Goal: Task Accomplishment & Management: Use online tool/utility

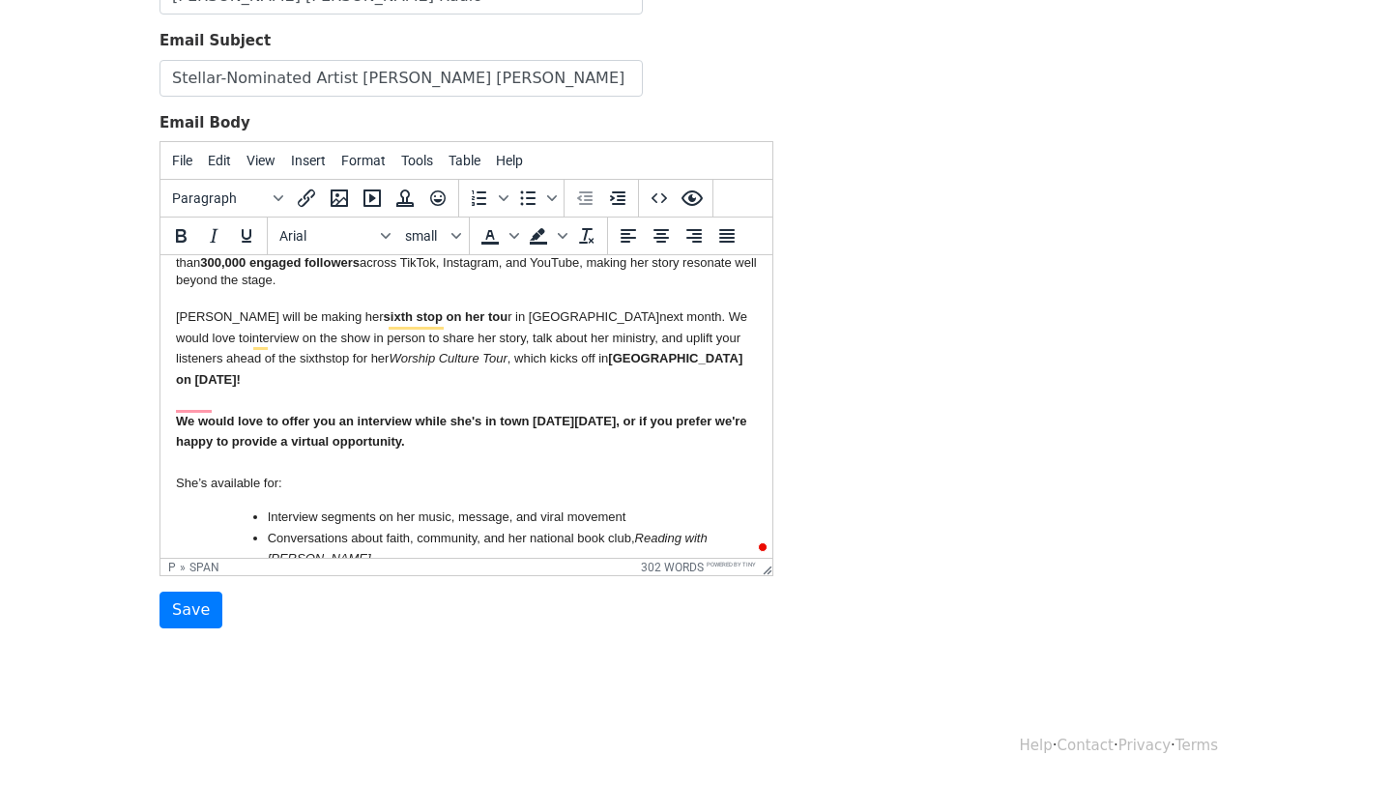
scroll to position [97, 0]
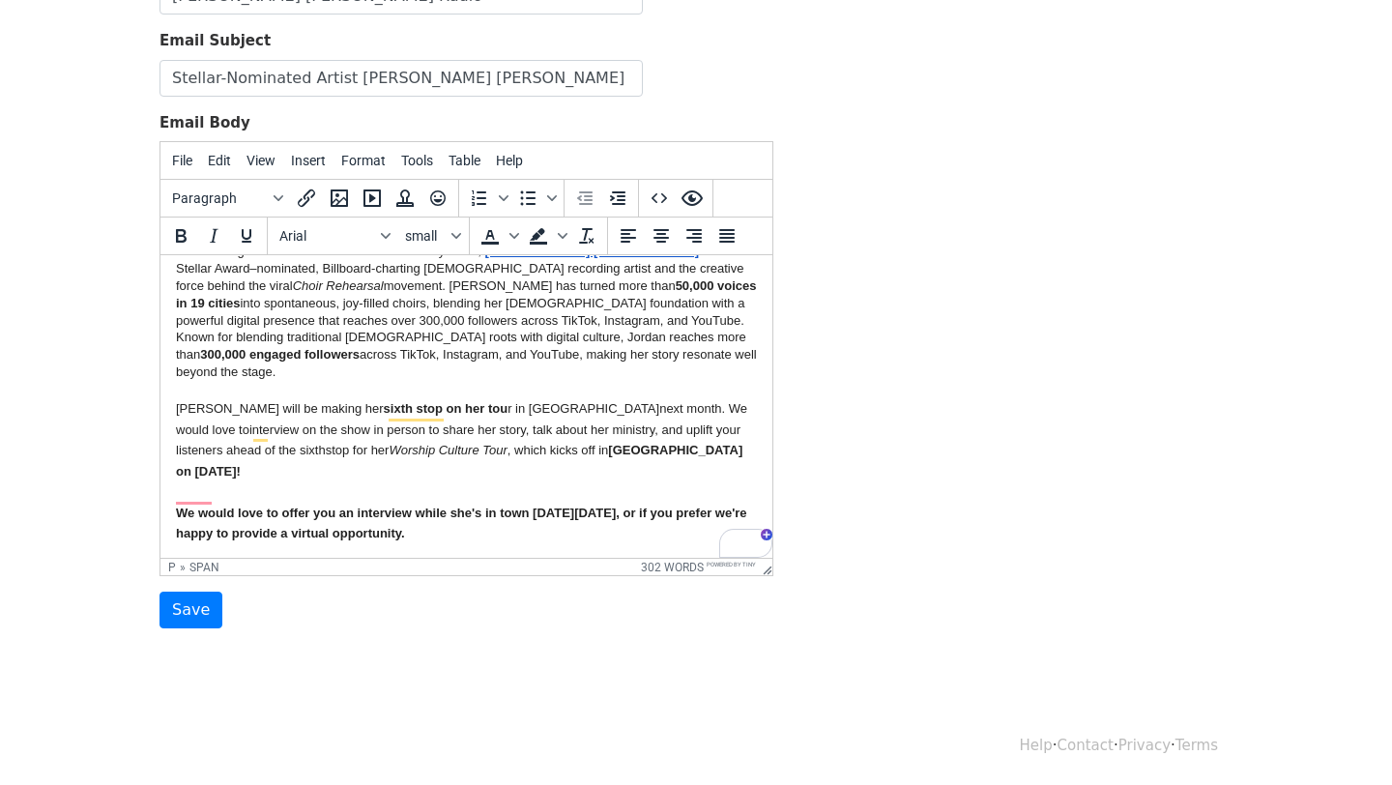
click at [188, 504] on p "We would love to offer you an interview while she's in town on Monday, Septembe…" at bounding box center [466, 524] width 581 height 42
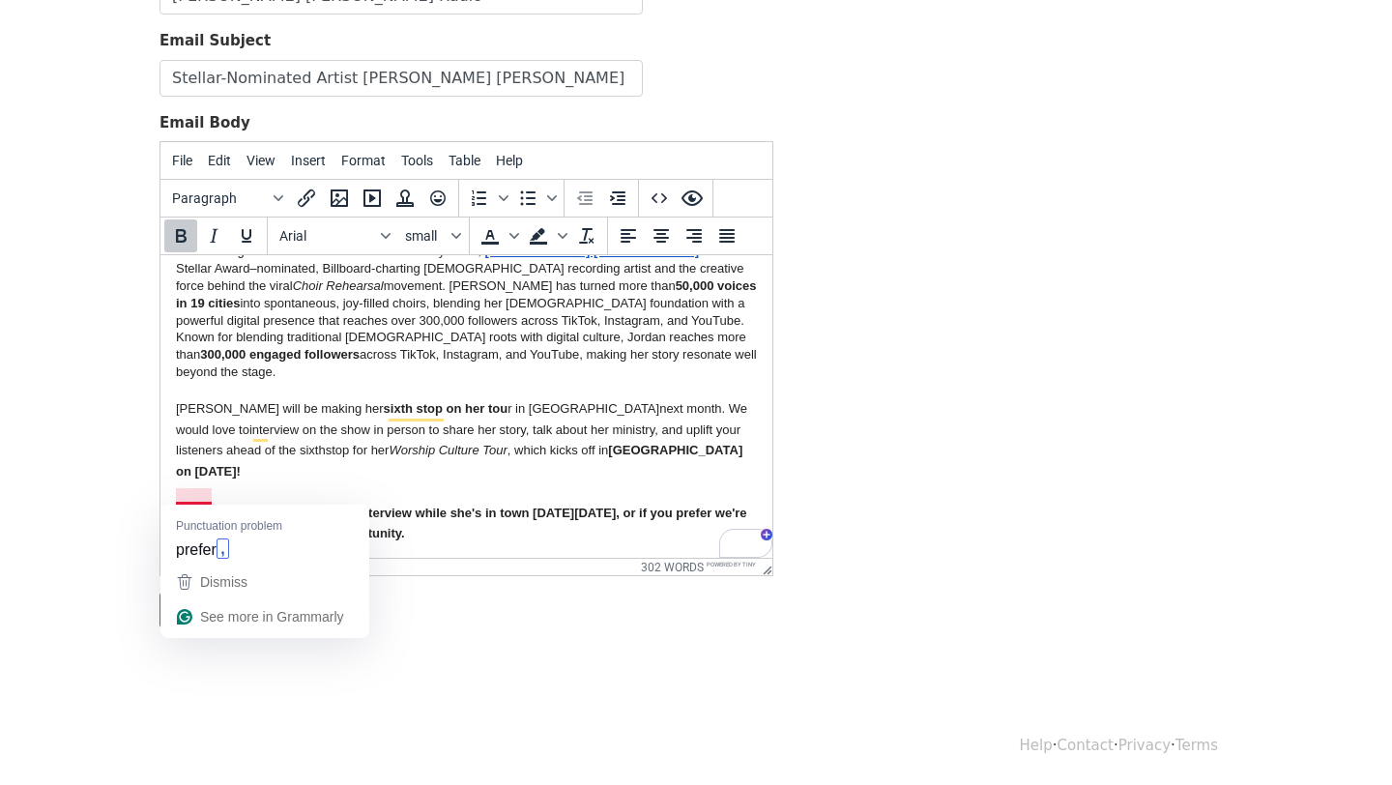
click at [176, 505] on span "We would love to offer you an interview while she's in town on Monday, Septembe…" at bounding box center [461, 523] width 571 height 36
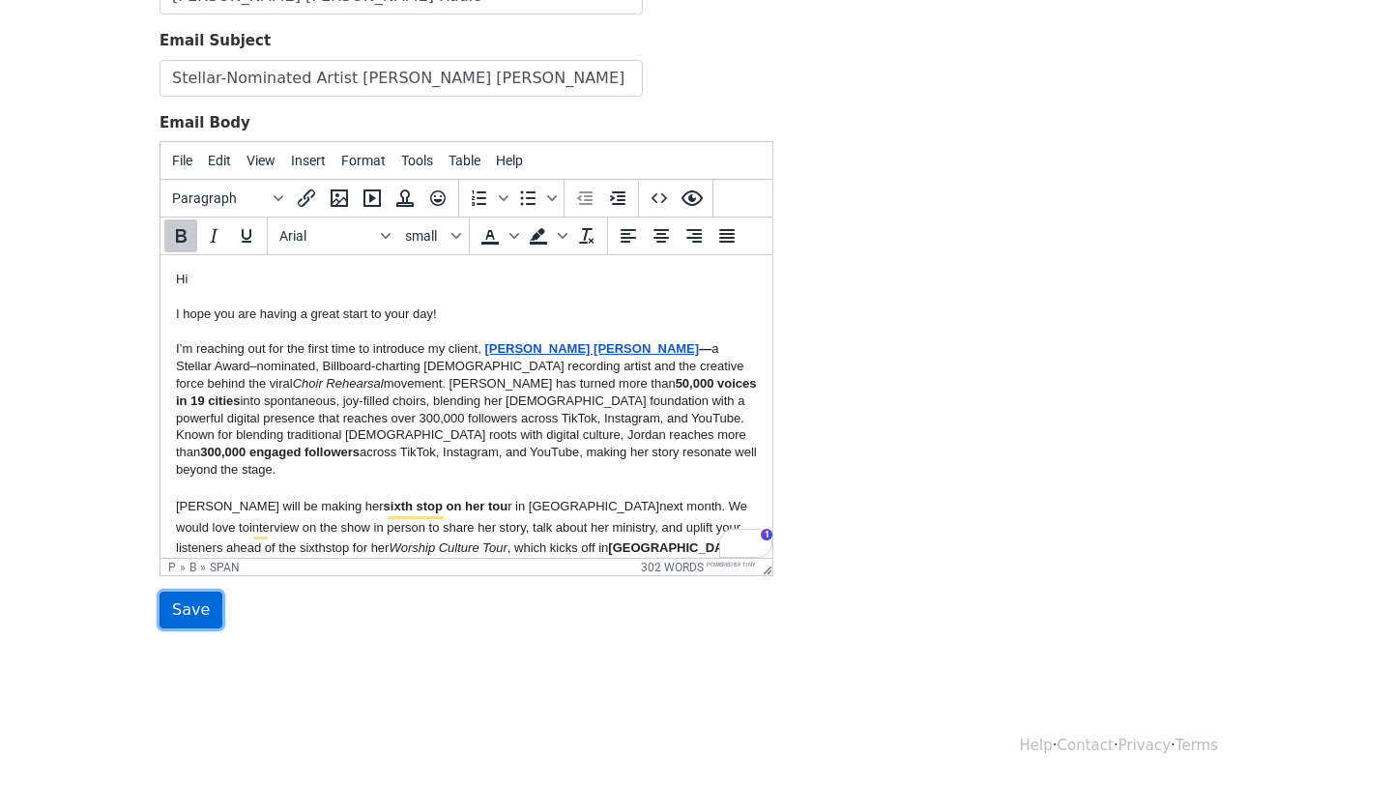
click at [187, 607] on input "Save" at bounding box center [190, 609] width 63 height 37
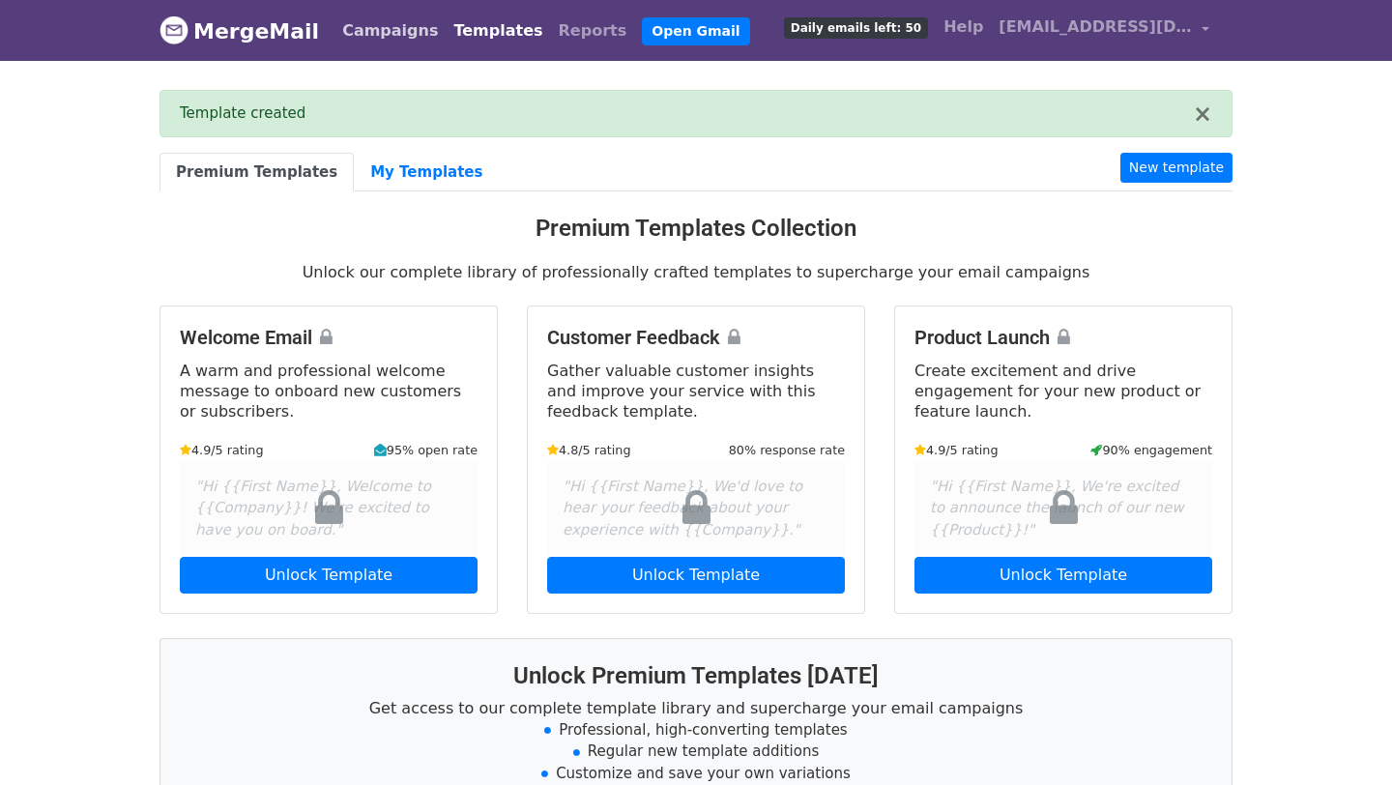
click at [378, 22] on link "Campaigns" at bounding box center [389, 31] width 111 height 39
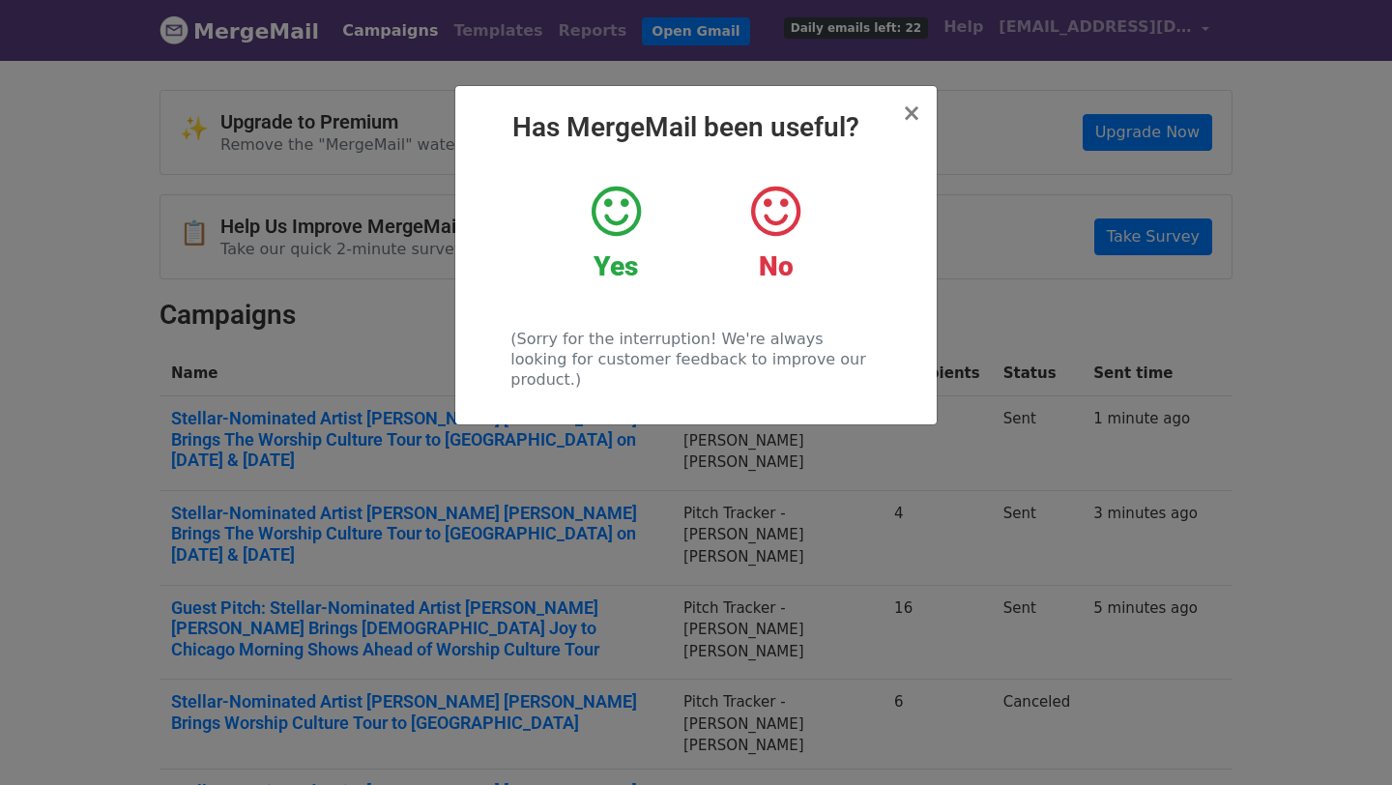
click at [620, 221] on icon at bounding box center [615, 212] width 49 height 58
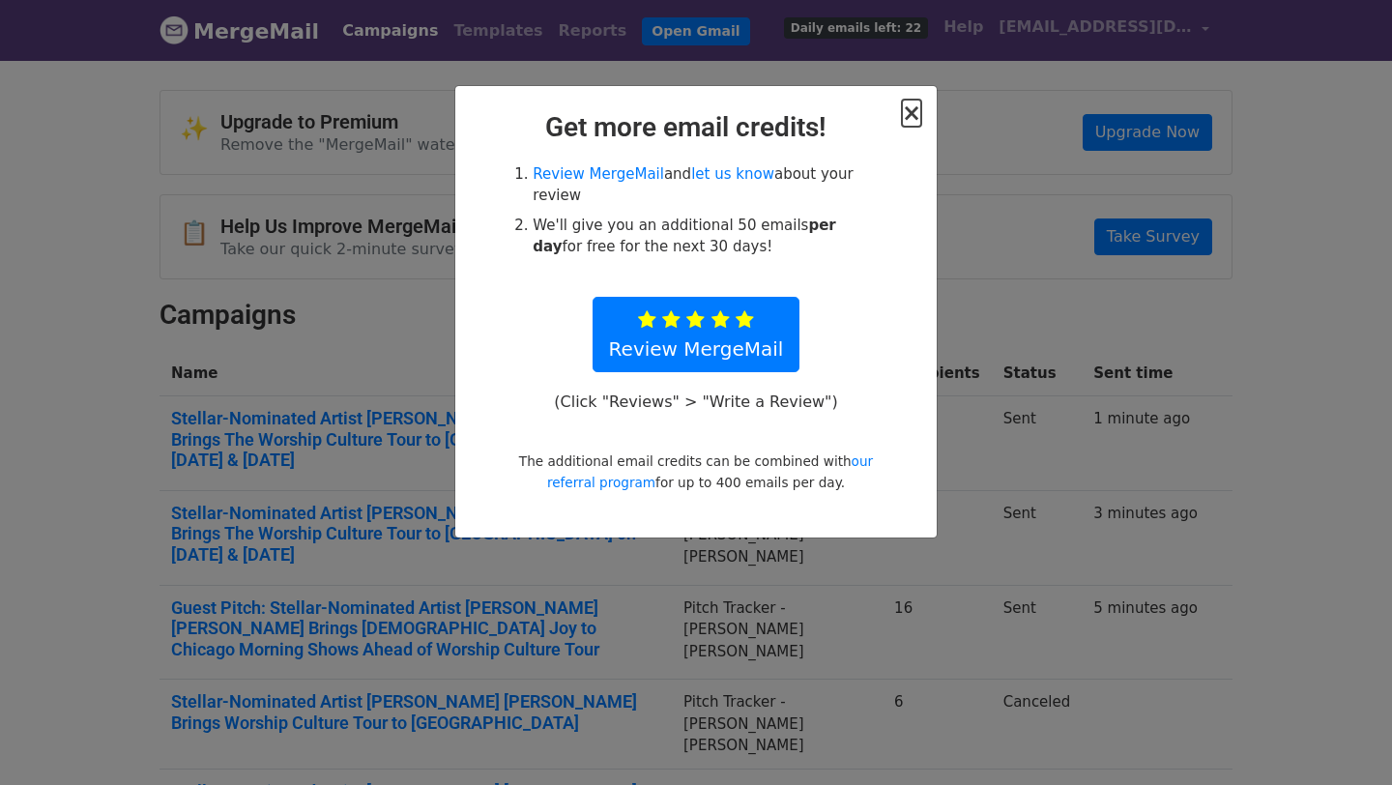
click at [916, 117] on span "×" at bounding box center [911, 113] width 19 height 27
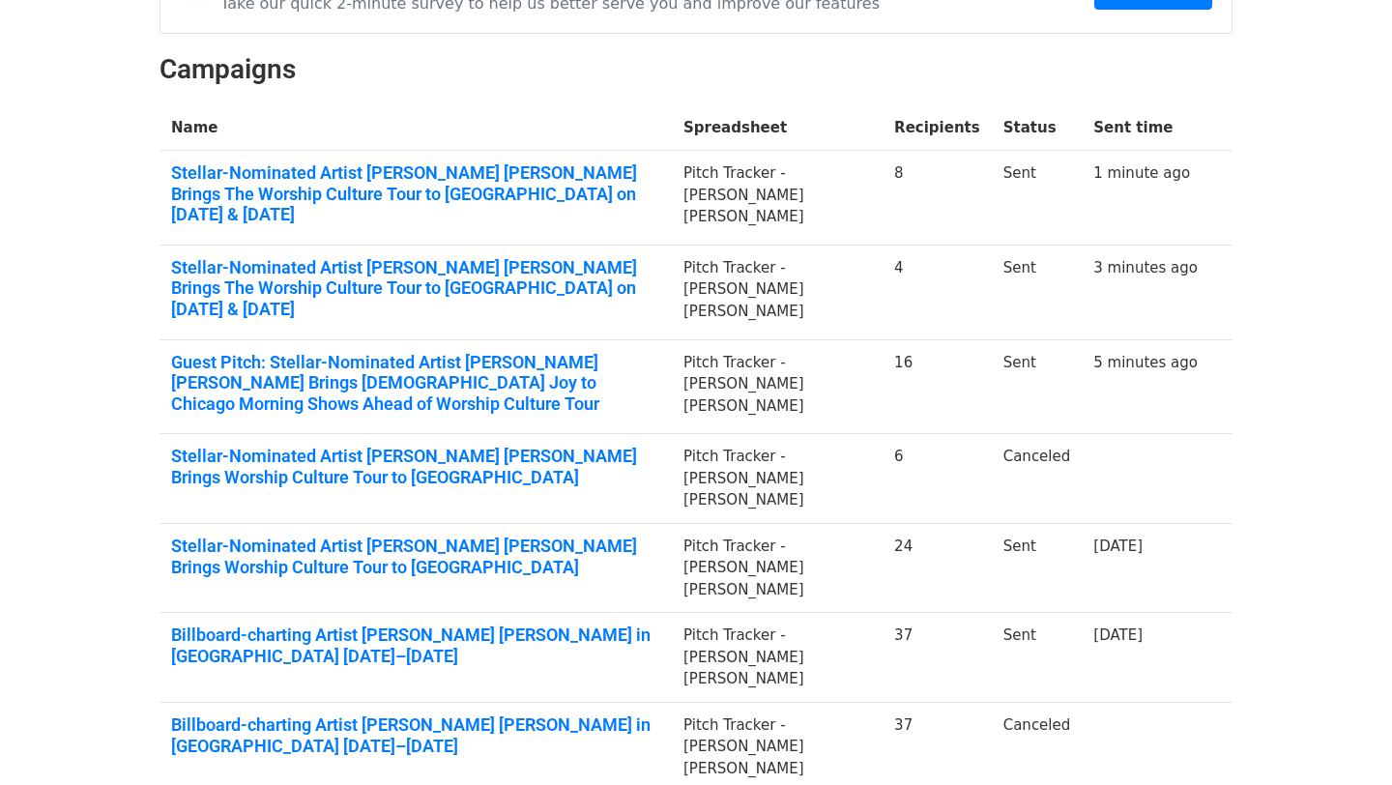
scroll to position [248, 0]
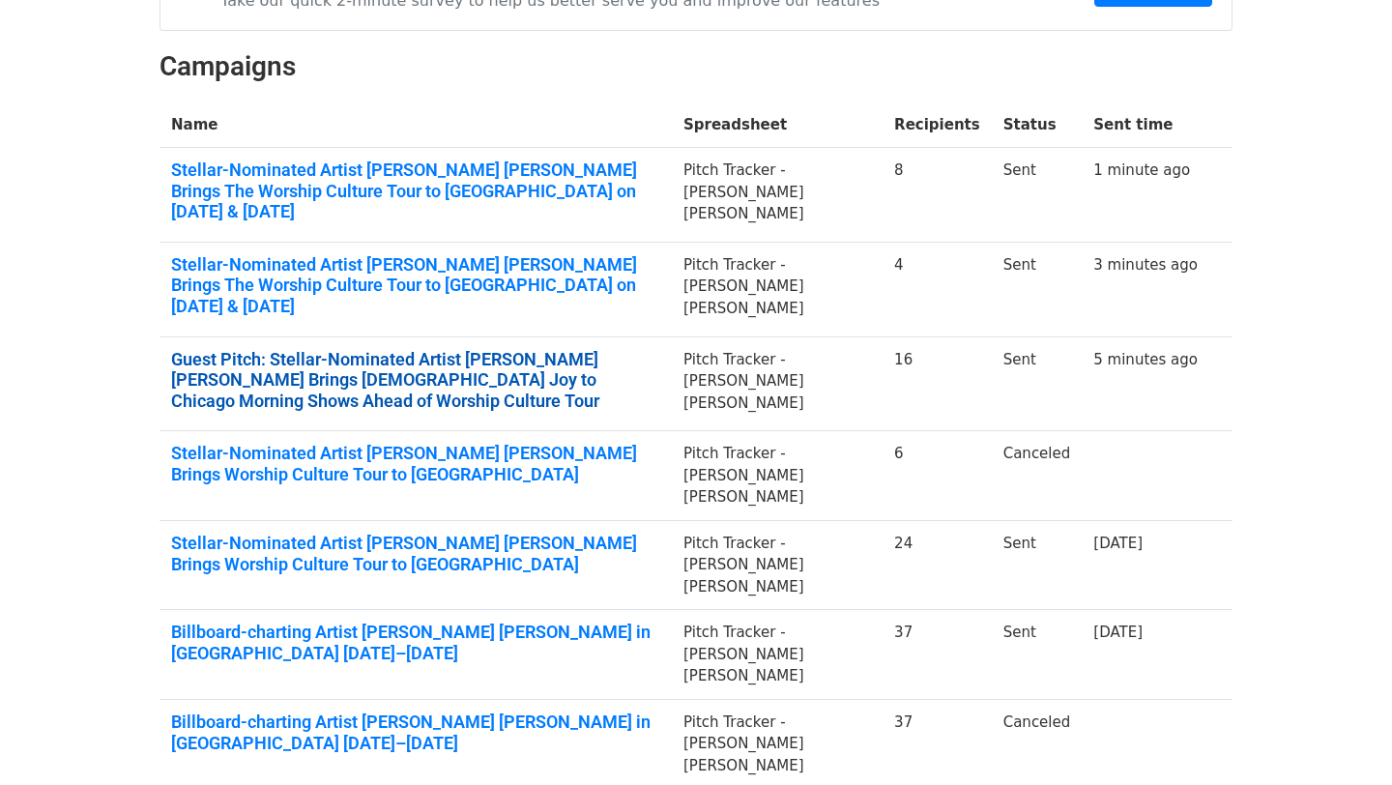
click at [518, 349] on link "Guest Pitch: Stellar-Nominated Artist Jordan G. Welch Brings Gospel Joy to Chic…" at bounding box center [415, 380] width 489 height 63
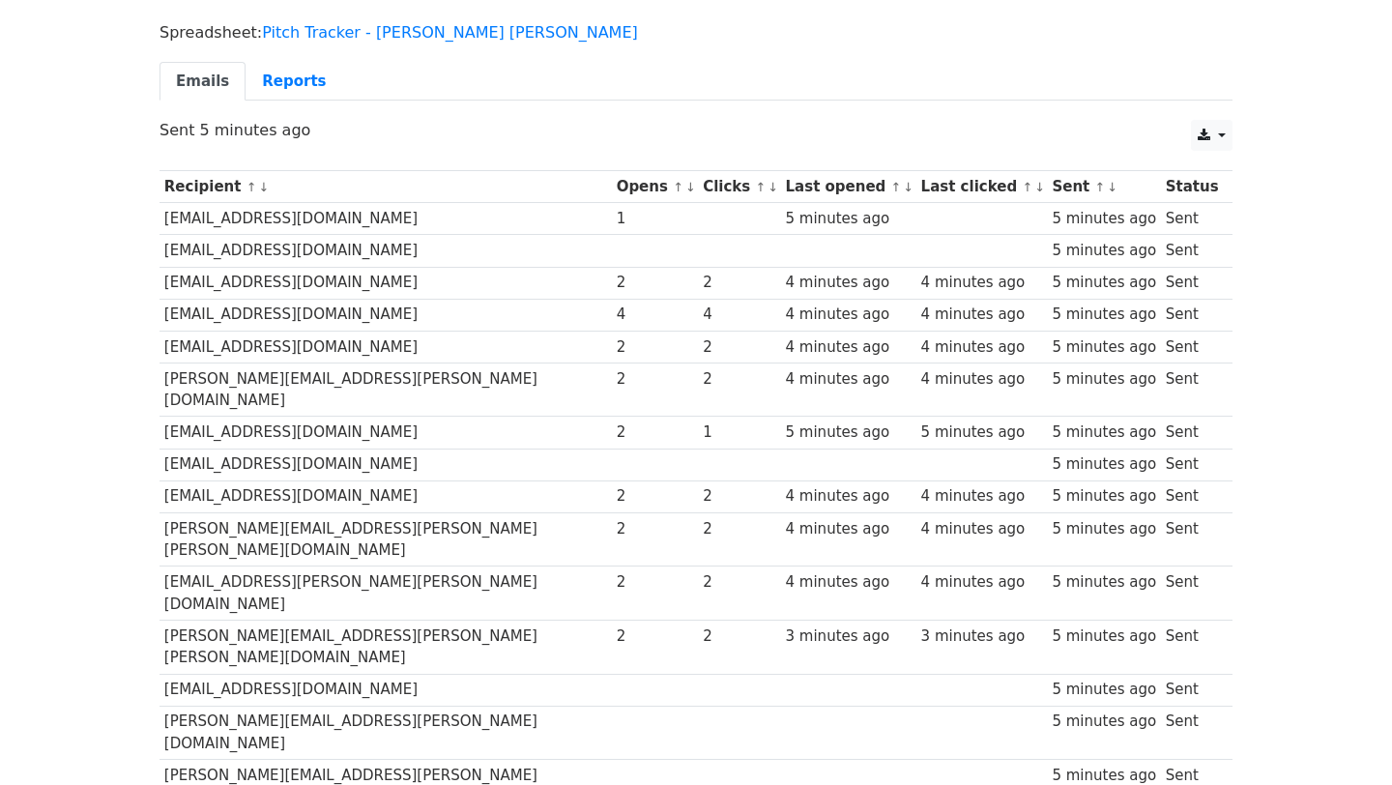
scroll to position [183, 0]
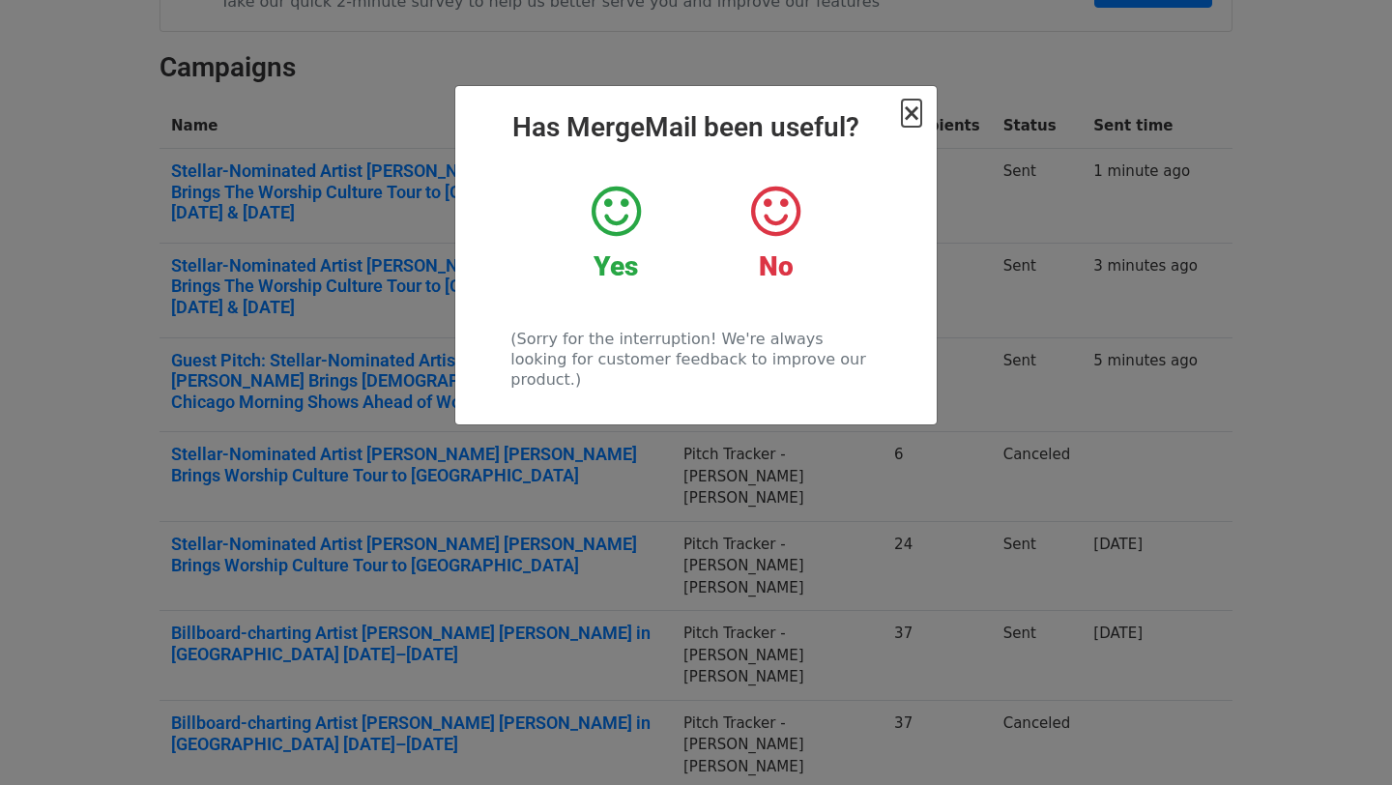
click at [915, 114] on span "×" at bounding box center [911, 113] width 19 height 27
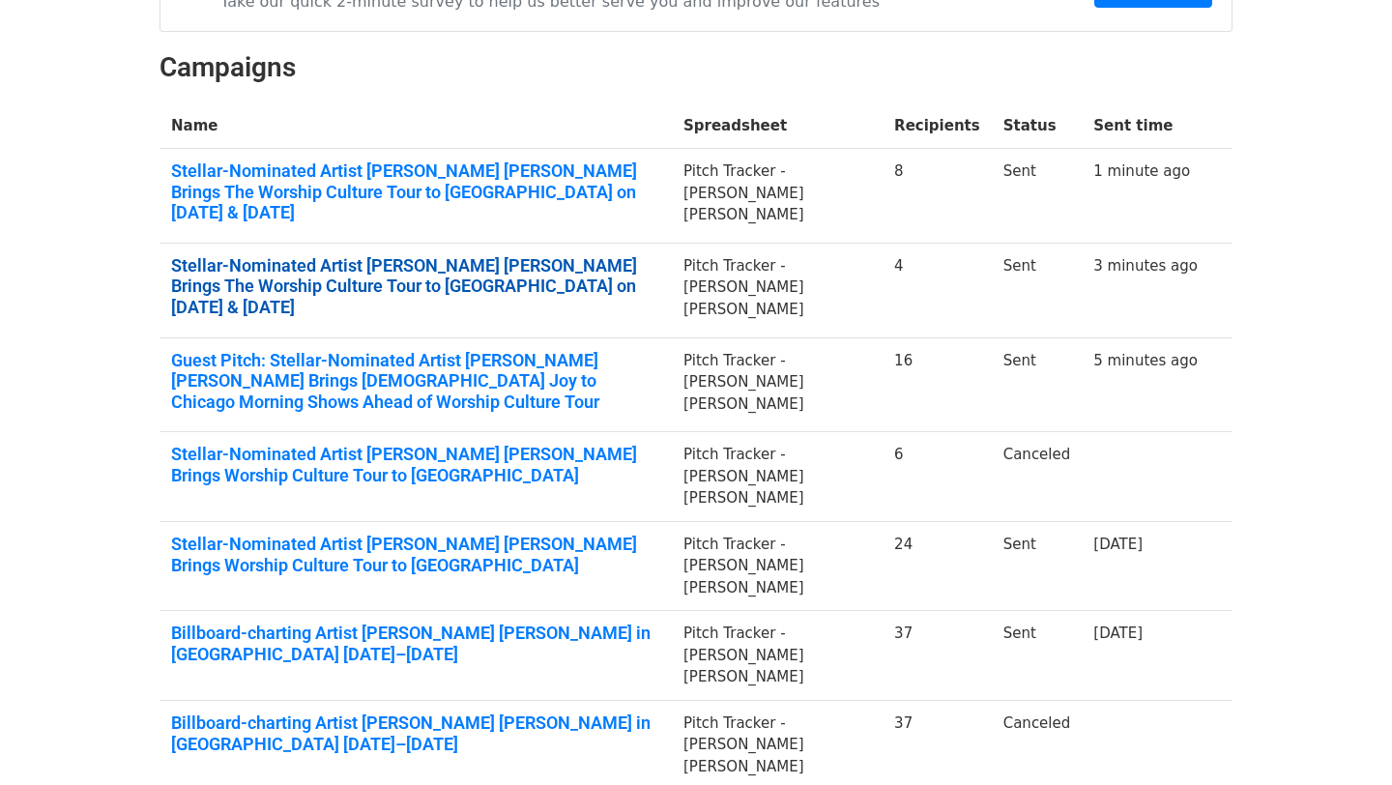
click at [403, 255] on link "Stellar-Nominated Artist [PERSON_NAME] [PERSON_NAME] Brings The Worship Culture…" at bounding box center [415, 286] width 489 height 63
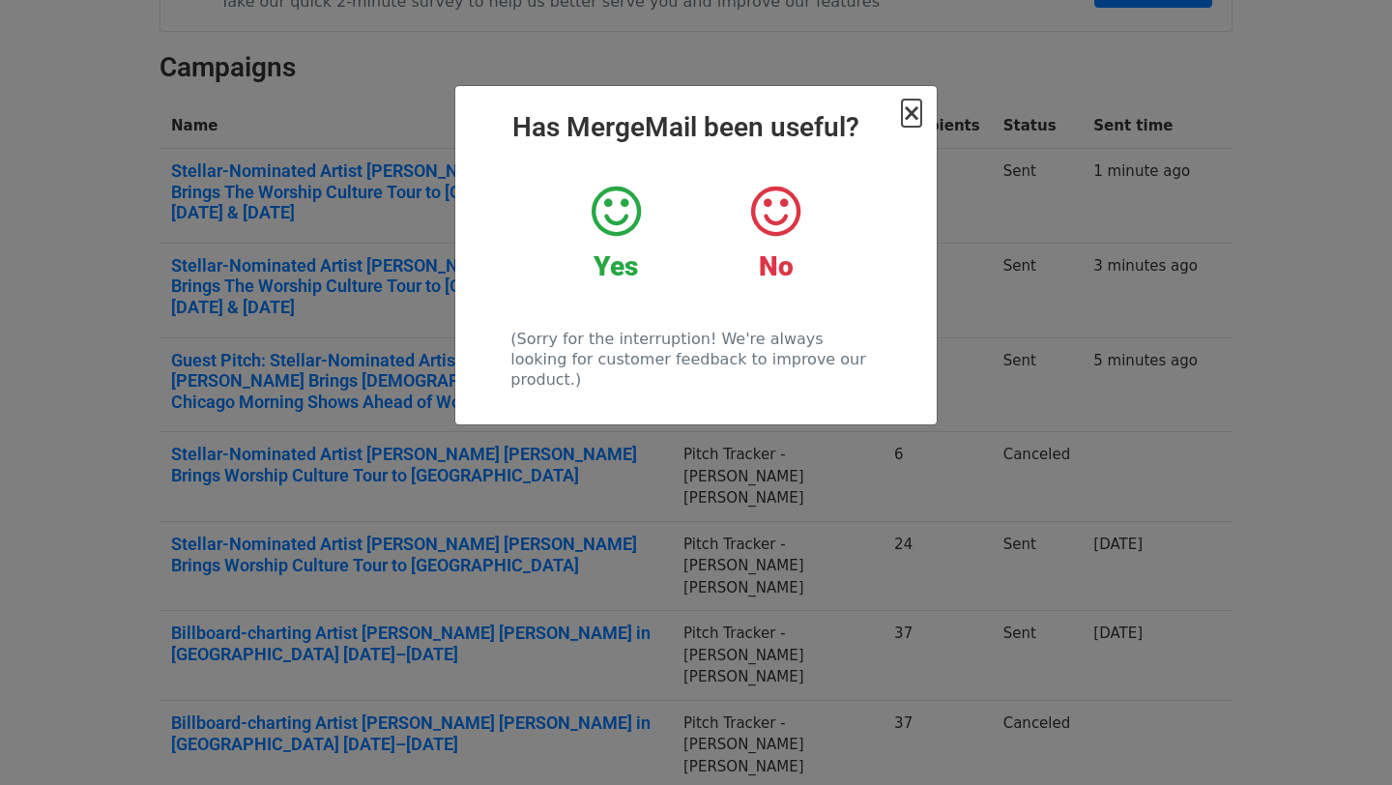
click at [916, 111] on span "×" at bounding box center [911, 113] width 19 height 27
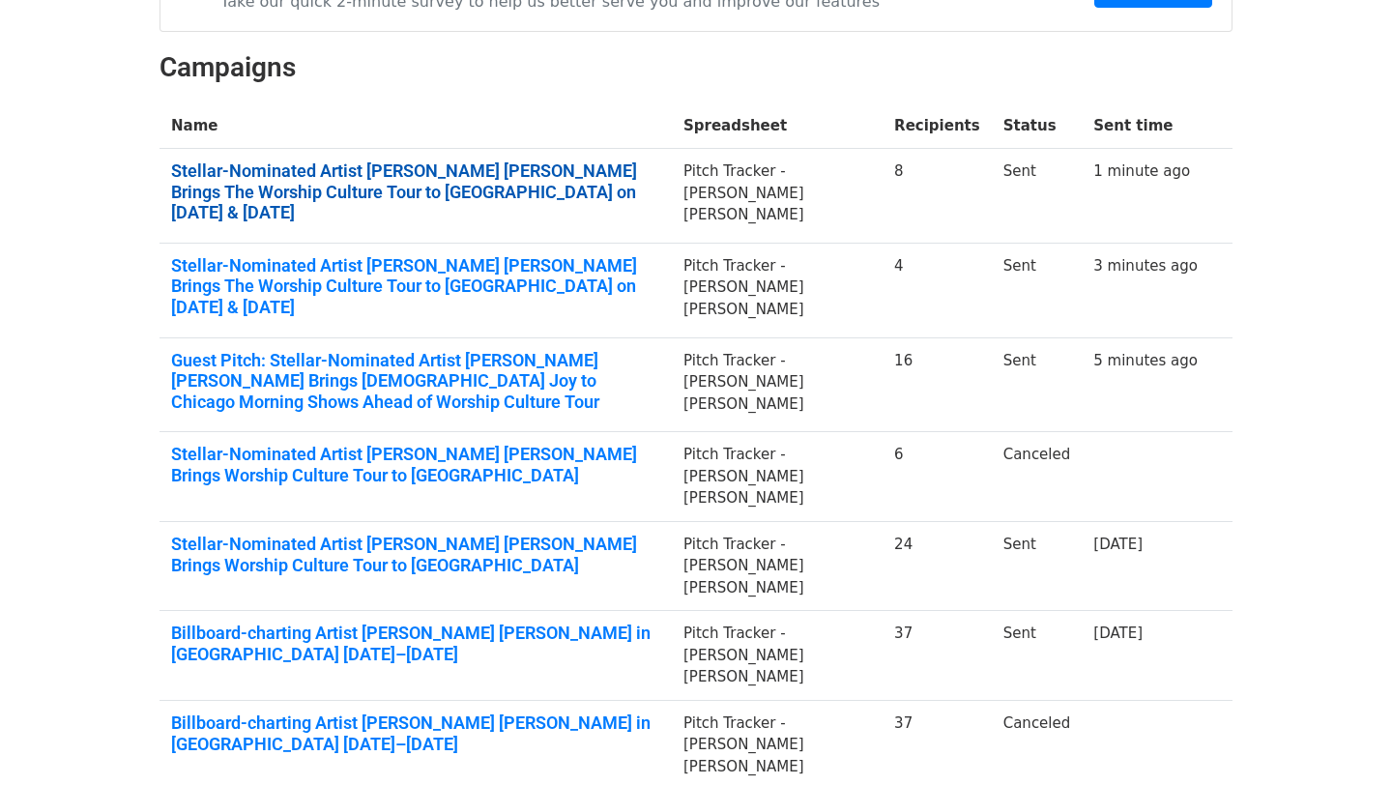
click at [492, 181] on link "Stellar-Nominated Artist [PERSON_NAME] [PERSON_NAME] Brings The Worship Culture…" at bounding box center [415, 191] width 489 height 63
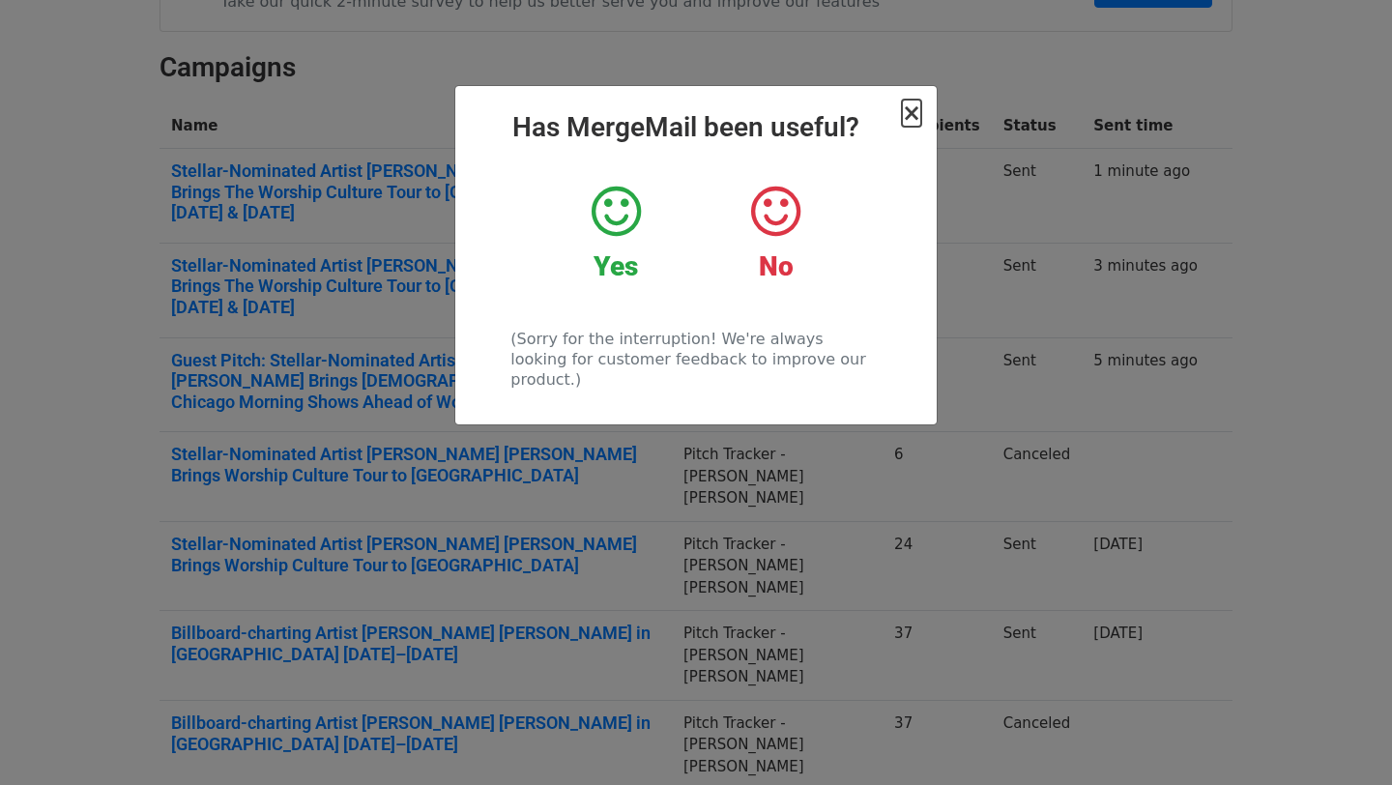
click at [916, 114] on span "×" at bounding box center [911, 113] width 19 height 27
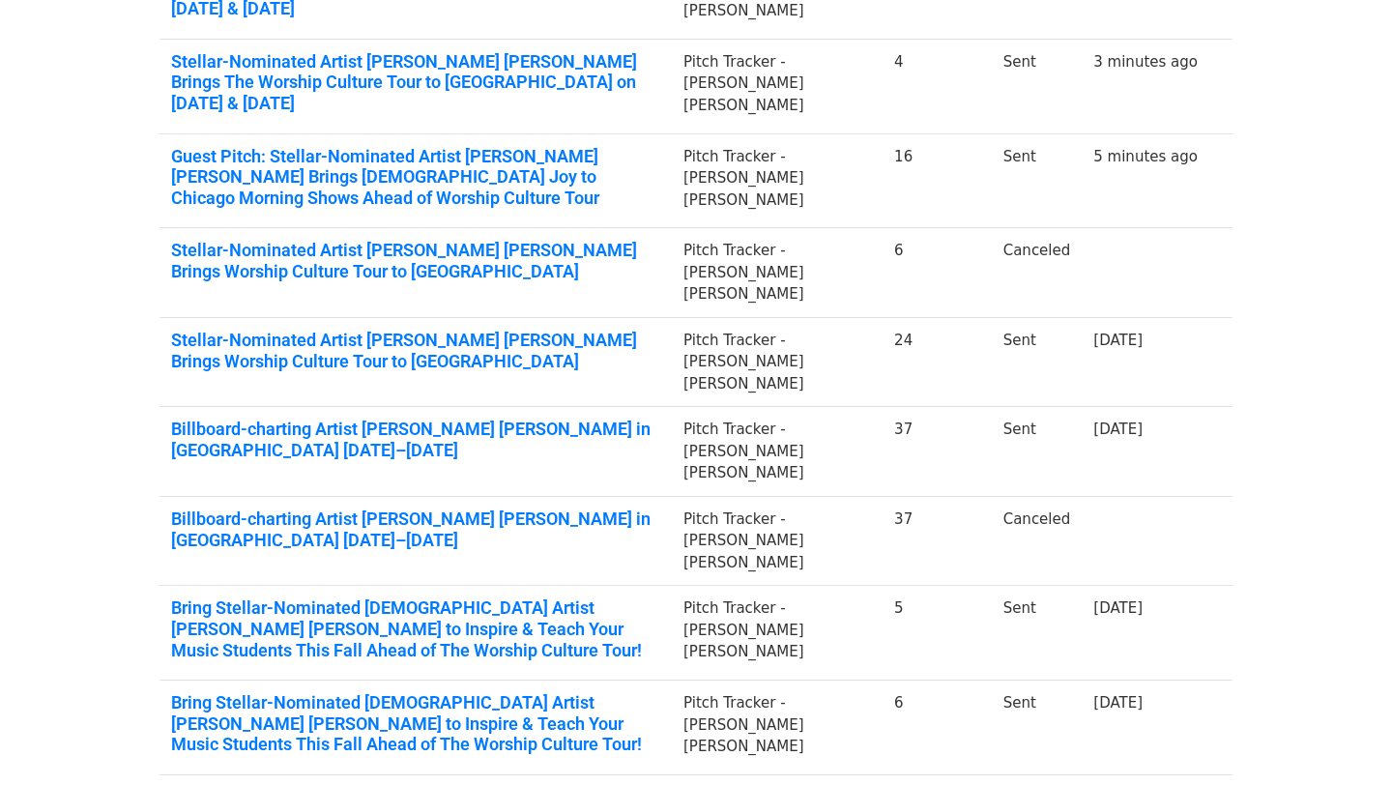
scroll to position [465, 0]
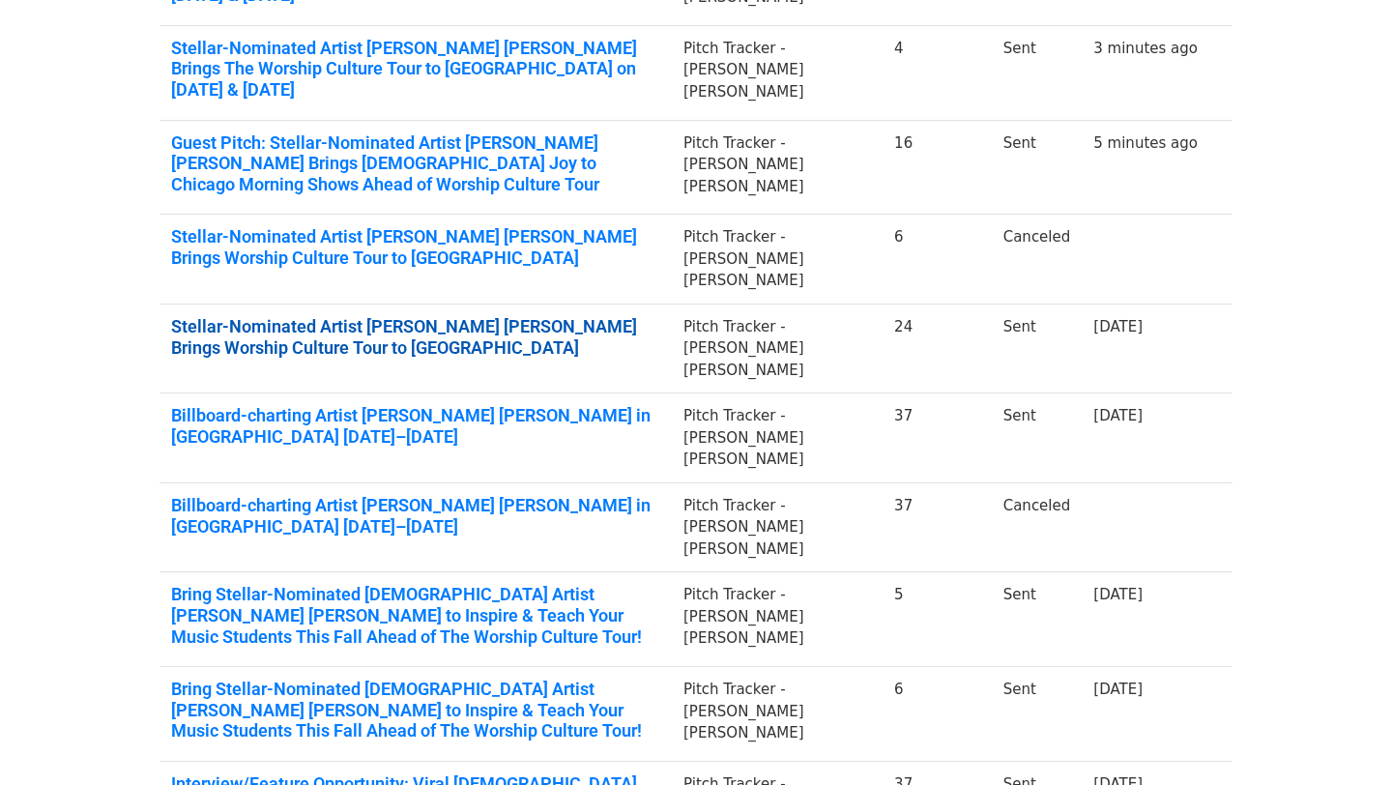
click at [186, 316] on link "Stellar-Nominated Artist Jordan G. Welch Brings Worship Culture Tour to Atlanta" at bounding box center [415, 337] width 489 height 42
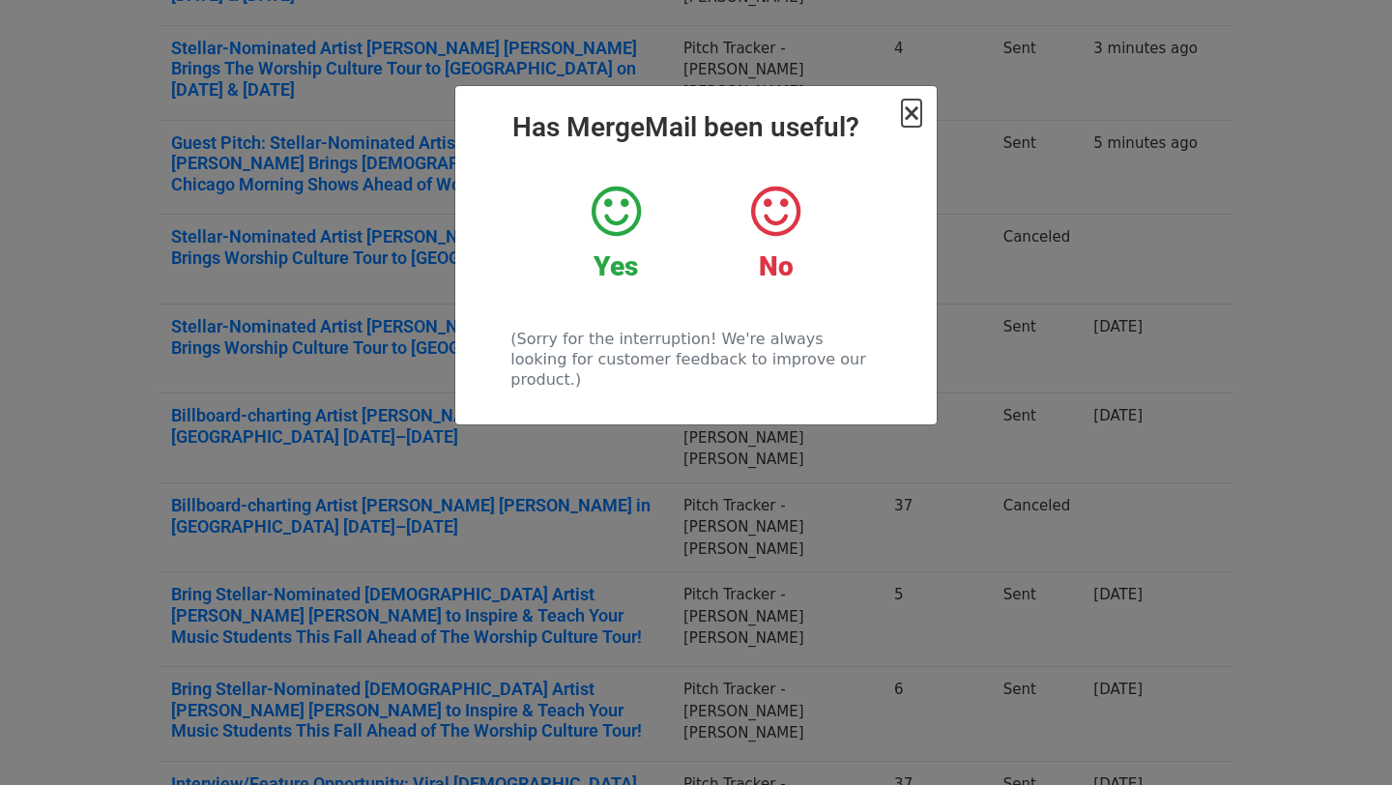
click at [909, 116] on span "×" at bounding box center [911, 113] width 19 height 27
